Goal: Navigation & Orientation: Find specific page/section

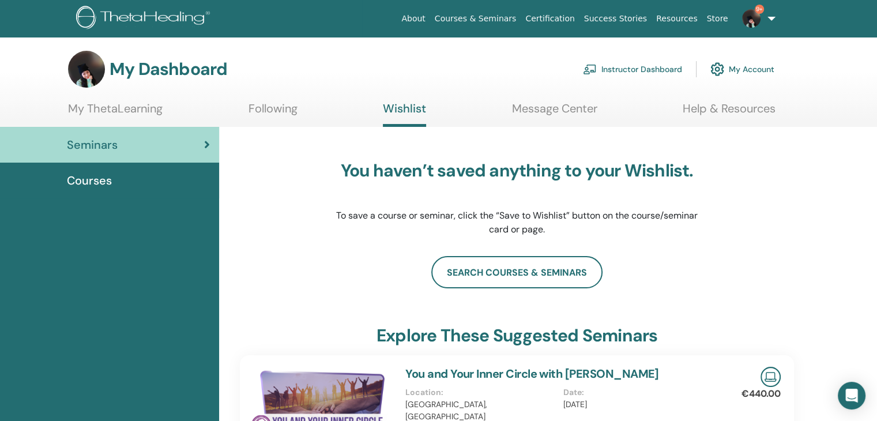
click at [100, 140] on span "Seminars" at bounding box center [92, 144] width 51 height 17
click at [615, 66] on link "Instructor Dashboard" at bounding box center [632, 68] width 99 height 25
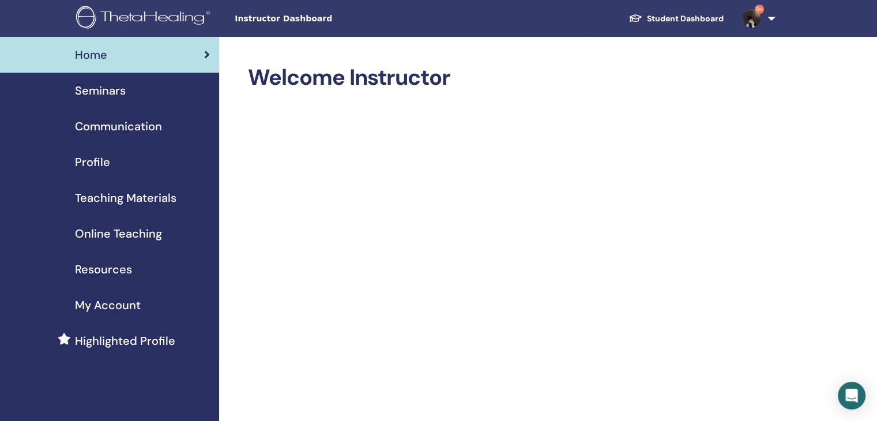
click at [112, 90] on span "Seminars" at bounding box center [100, 90] width 51 height 17
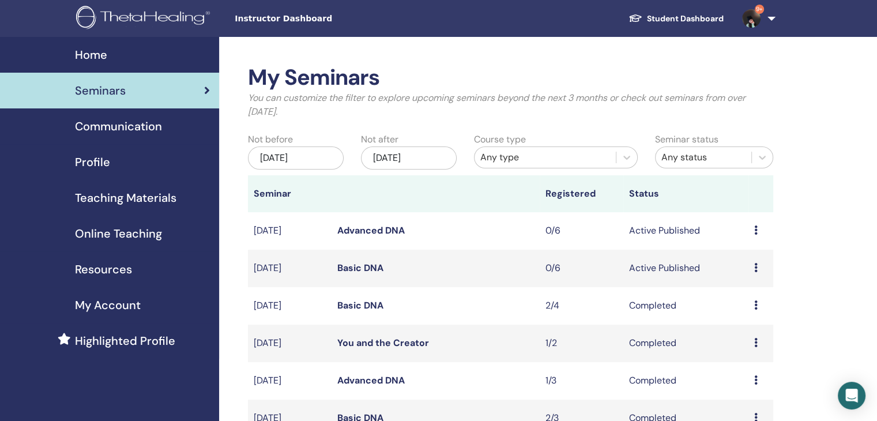
click at [682, 17] on link "Student Dashboard" at bounding box center [676, 18] width 114 height 21
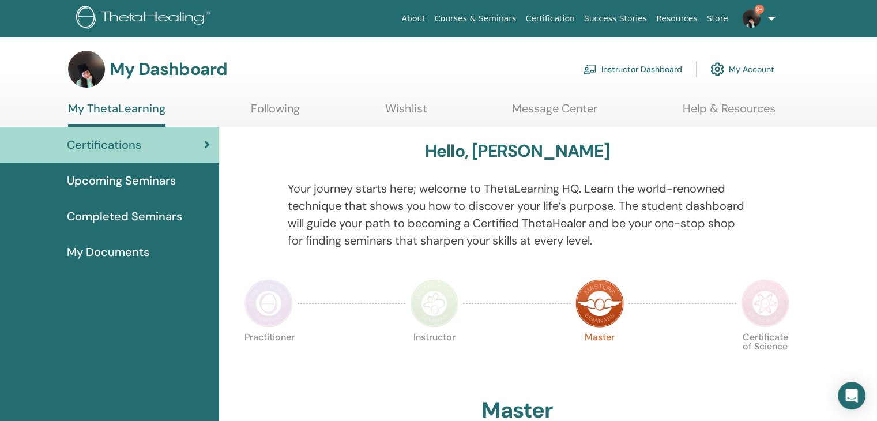
click at [123, 250] on span "My Documents" at bounding box center [108, 251] width 82 height 17
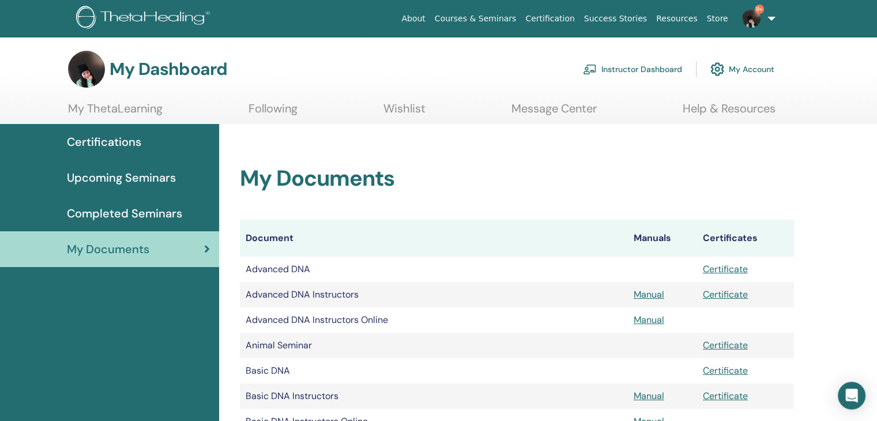
click at [111, 107] on link "My ThetaLearning" at bounding box center [115, 112] width 95 height 22
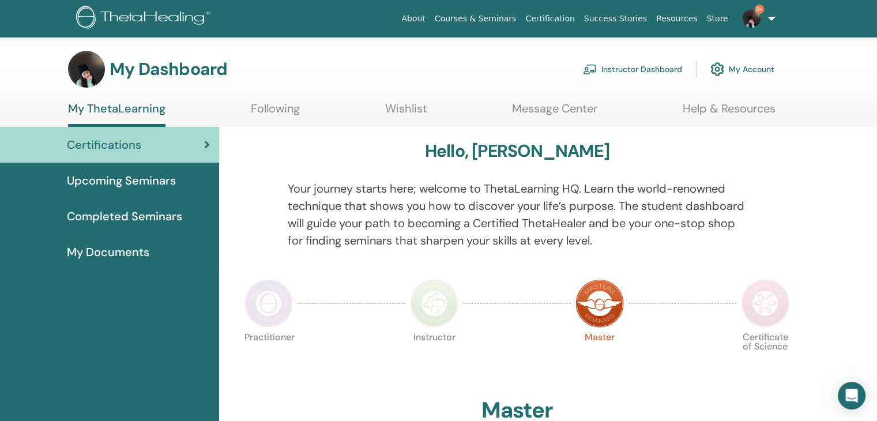
click at [111, 141] on span "Certifications" at bounding box center [104, 144] width 74 height 17
